Goal: Complete application form

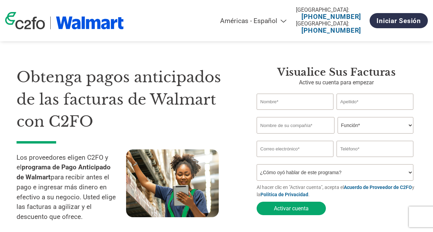
select select "es-MX"
type input "[PERSON_NAME]"
type input "Fifco"
click at [344, 128] on select "Función* Director financiero Interventor Gestor de créditos Director de finanza…" at bounding box center [375, 125] width 76 height 17
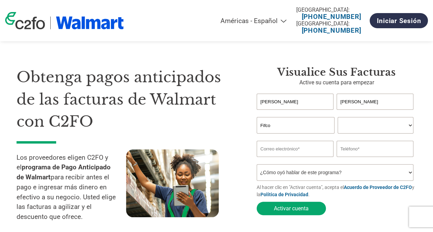
click at [337, 118] on select "Función* Director financiero Interventor Gestor de créditos Director de finanza…" at bounding box center [375, 125] width 76 height 17
click at [360, 133] on select "Función* Director financiero Interventor Gestor de créditos Director de finanza…" at bounding box center [375, 125] width 76 height 17
select select "OTHER"
click at [337, 118] on select "Función* Director financiero Interventor Gestor de créditos Director de finanza…" at bounding box center [375, 125] width 76 height 17
click at [302, 149] on input "email" at bounding box center [295, 149] width 77 height 16
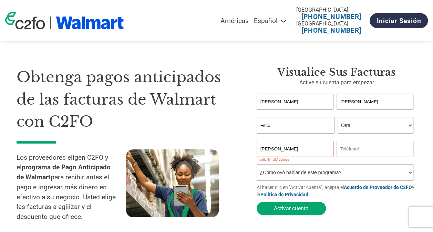
drag, startPoint x: 287, startPoint y: 154, endPoint x: 239, endPoint y: 153, distance: 48.2
click at [240, 153] on div "Obtenga pagos anticipados de las facturas de Walmart con C2FO Los proveedores e…" at bounding box center [217, 134] width 400 height 190
paste input "[PERSON_NAME][EMAIL_ADDRESS][PERSON_NAME][DOMAIN_NAME]"
type input "[PERSON_NAME][EMAIL_ADDRESS][PERSON_NAME][DOMAIN_NAME]"
click at [362, 150] on input "text" at bounding box center [374, 149] width 77 height 16
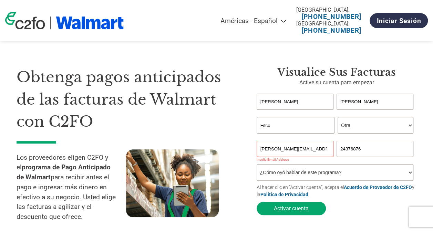
click at [336, 151] on input "24376876" at bounding box center [374, 149] width 77 height 16
type input "[PHONE_NUMBER]"
click at [301, 159] on div "Inavlid Email Address Inavlid Phone Number" at bounding box center [337, 160] width 160 height 7
click at [284, 148] on input "[PERSON_NAME][EMAIL_ADDRESS][PERSON_NAME][DOMAIN_NAME]" at bounding box center [295, 149] width 77 height 16
click at [305, 151] on input "[PERSON_NAME][EMAIL_ADDRESS][PERSON_NAME][DOMAIN_NAME]" at bounding box center [295, 149] width 77 height 16
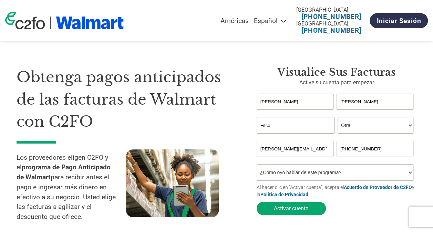
type input "[PERSON_NAME][EMAIL_ADDRESS][PERSON_NAME][DOMAIN_NAME]"
click at [243, 167] on div "Obtenga pagos anticipados de las facturas de Walmart con C2FO Los proveedores e…" at bounding box center [132, 147] width 230 height 163
click at [274, 177] on select "¿Cómo oyó hablar de este programa? Recibió una carta Correo electrónico Redes s…" at bounding box center [335, 172] width 157 height 17
select select "Email"
click at [257, 166] on select "¿Cómo oyó hablar de este programa? Recibió una carta Correo electrónico Redes s…" at bounding box center [335, 172] width 157 height 17
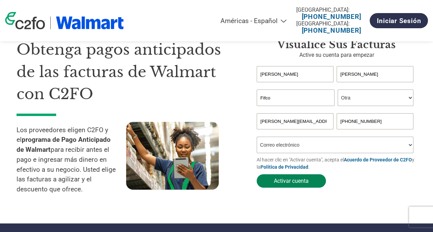
scroll to position [34, 0]
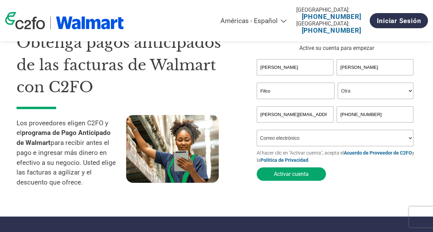
click at [247, 149] on div "Visualice sus facturas Active su cuenta para empezar [PERSON_NAME] Invalid firs…" at bounding box center [331, 113] width 170 height 163
click at [358, 178] on form "[PERSON_NAME] Invalid first name or first name is too long Invalid last name or…" at bounding box center [337, 121] width 160 height 125
click at [347, 140] on select "¿Cómo oyó hablar de este programa? Recibió una carta Correo electrónico Redes s…" at bounding box center [335, 138] width 157 height 17
click at [298, 171] on button "Activar cuenta" at bounding box center [291, 173] width 69 height 13
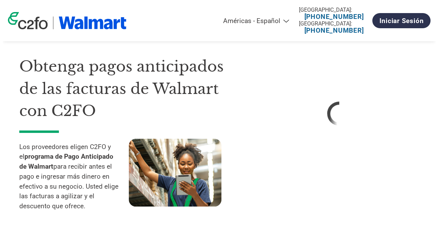
scroll to position [0, 0]
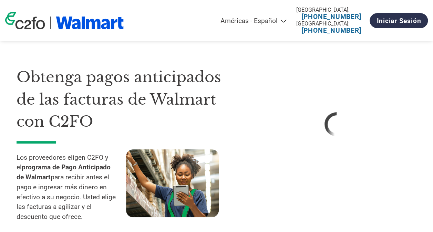
select select "es-MX"
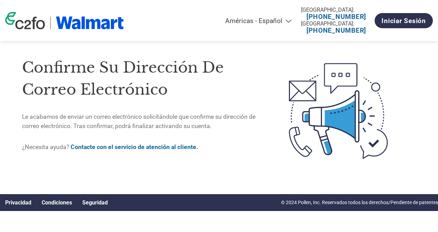
click at [154, 147] on link "Contacte con el servicio de atención al cliente." at bounding box center [134, 147] width 127 height 7
click at [342, 176] on div "Confirme su dirección de correo electrónico Le acabamos de enviar un correo ele…" at bounding box center [219, 111] width 438 height 167
